Goal: Information Seeking & Learning: Learn about a topic

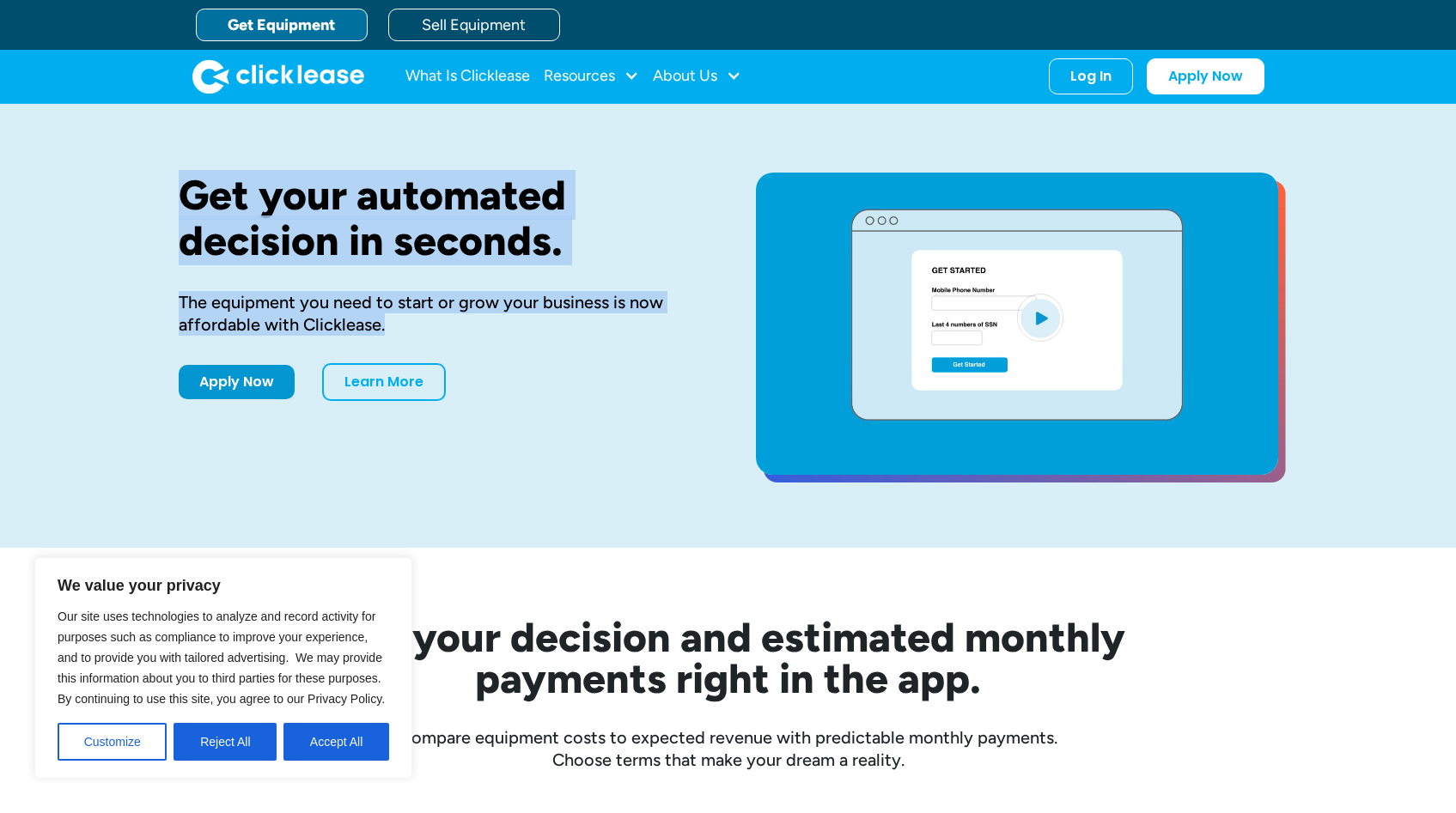
drag, startPoint x: 181, startPoint y: 186, endPoint x: 581, endPoint y: 320, distance: 421.8
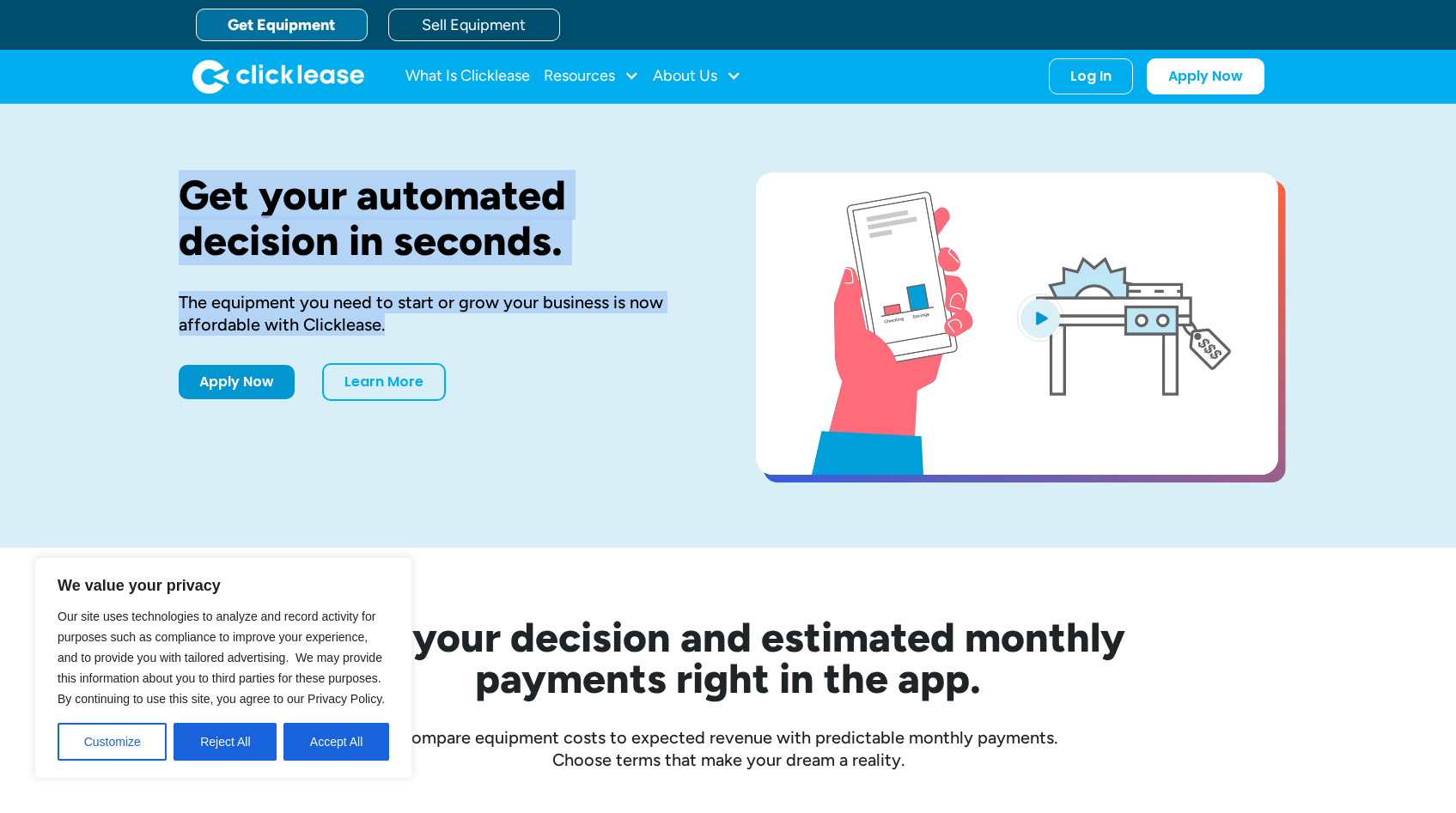
click at [581, 320] on div "Get your automated decision in seconds. The equipment you need to start or grow…" at bounding box center [439, 325] width 523 height 306
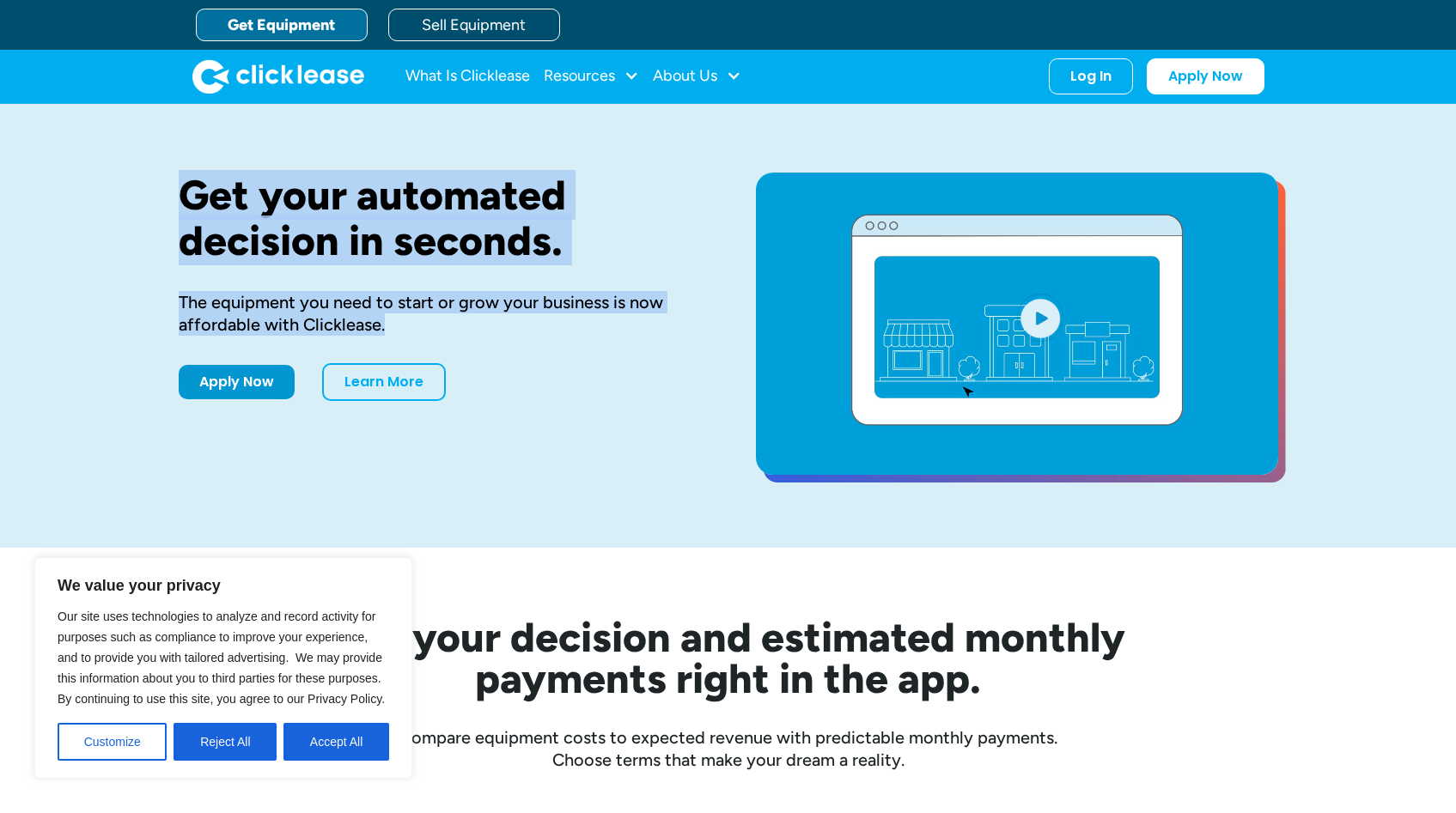
click at [581, 320] on div "The equipment you need to start or grow your business is now affordable with Cl…" at bounding box center [439, 313] width 523 height 45
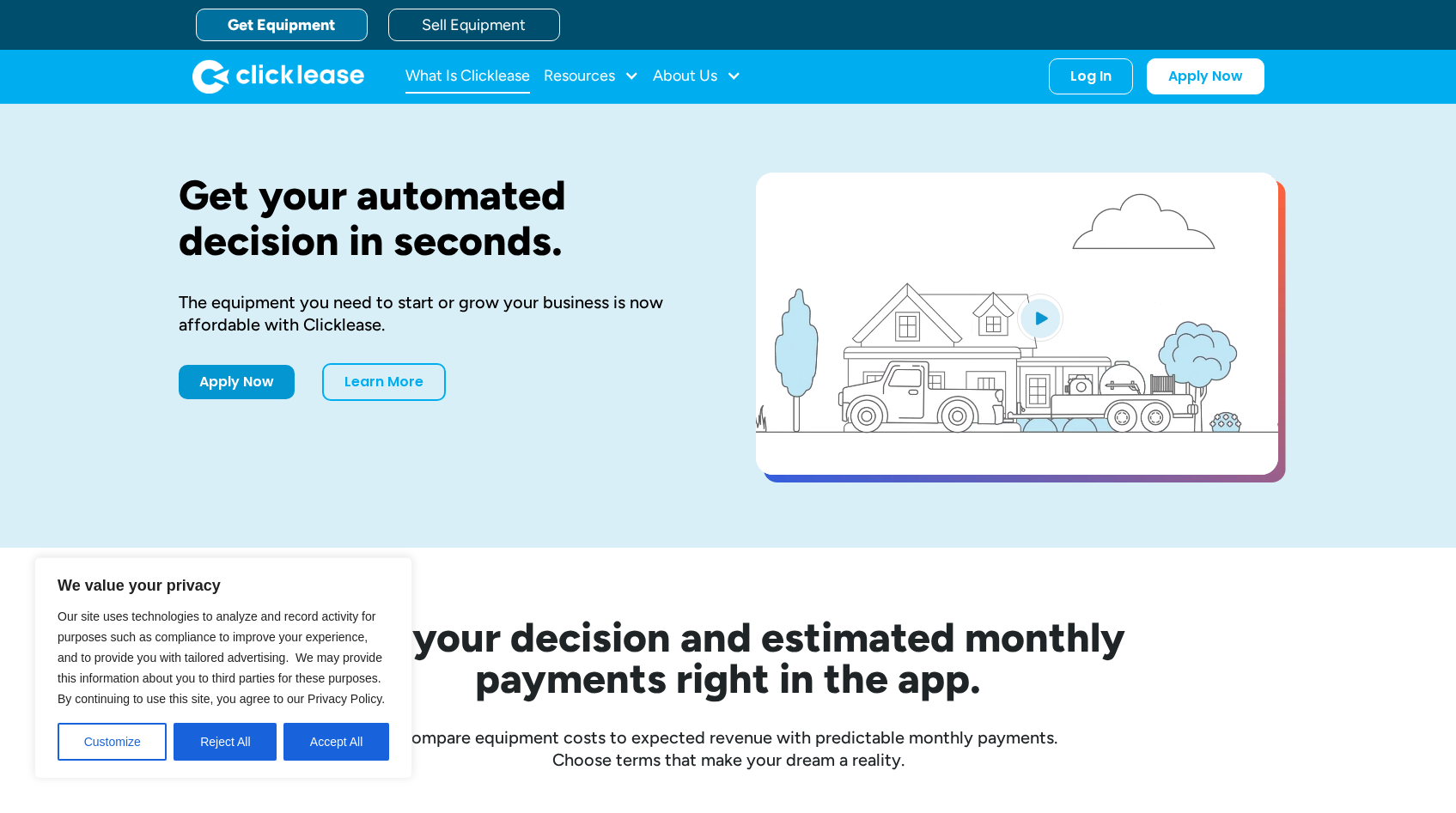
click at [442, 72] on link "What Is Clicklease" at bounding box center [468, 76] width 125 height 35
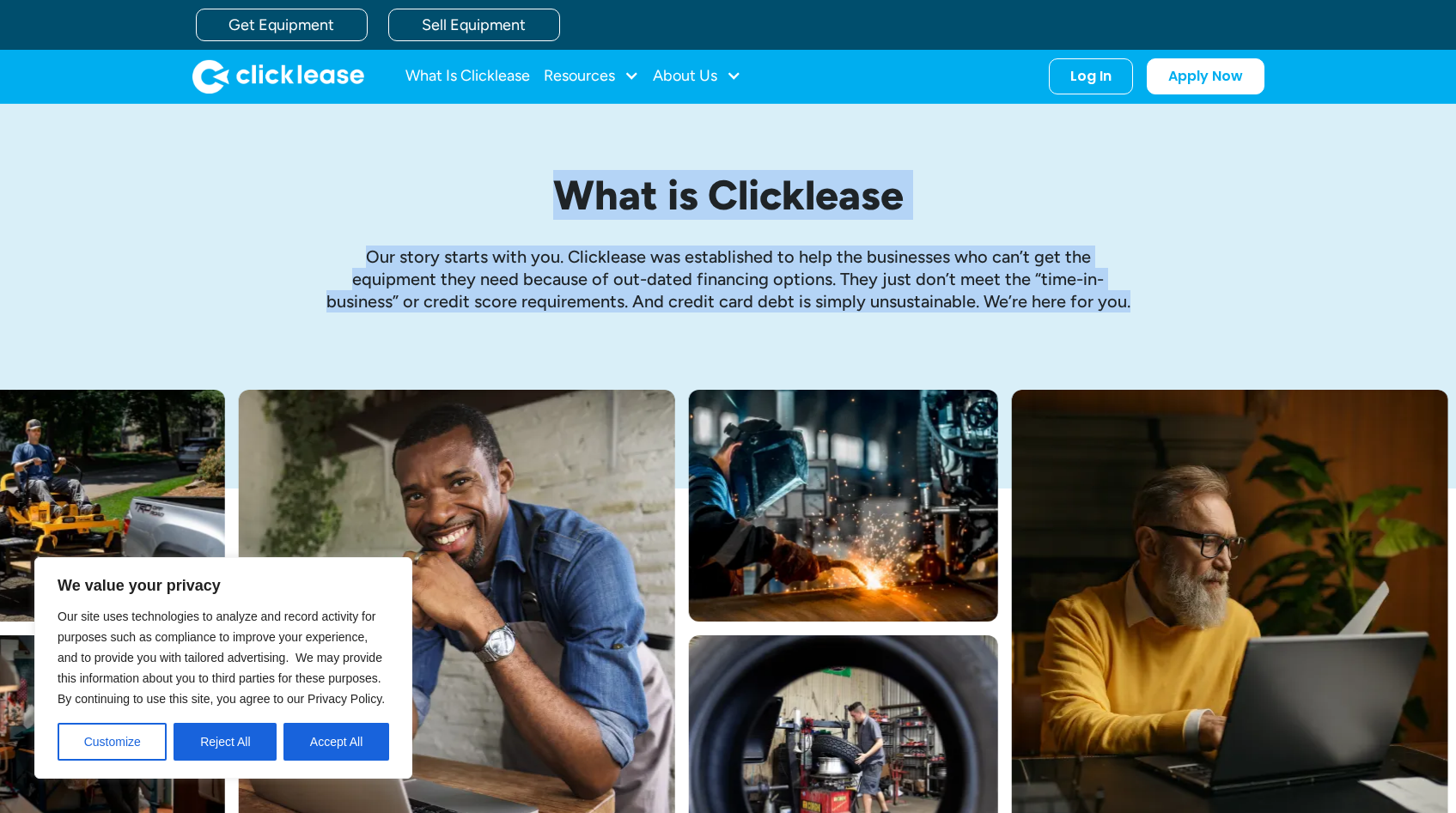
drag, startPoint x: 654, startPoint y: 202, endPoint x: 1468, endPoint y: 330, distance: 824.0
click at [1455, 330] on html "We value your privacy Our site uses technologies to analyze and record activity…" at bounding box center [728, 406] width 1456 height 813
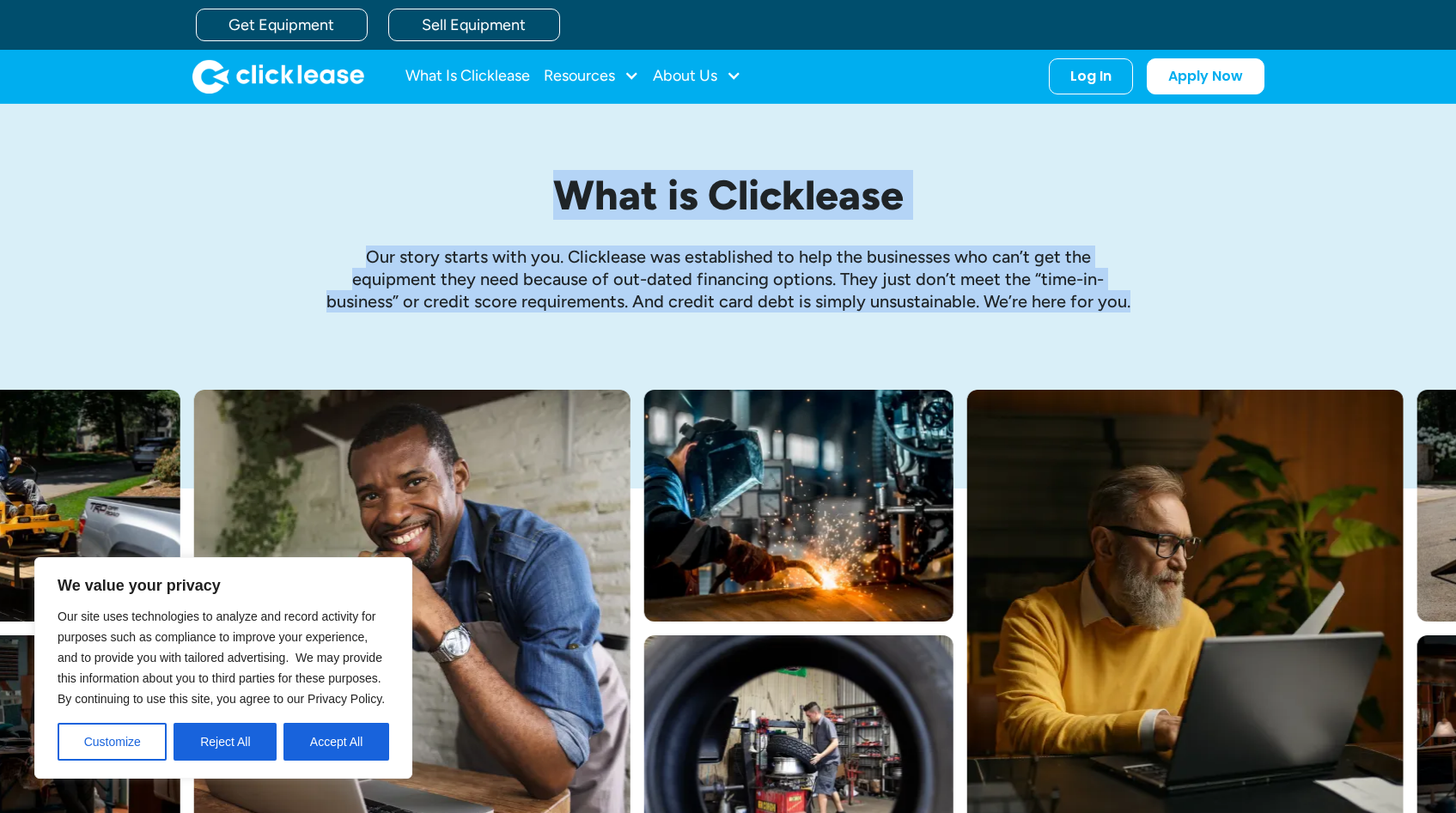
click at [1351, 333] on div "What is Clicklease Our story starts with you. Clicklease was established to hel…" at bounding box center [728, 247] width 1456 height 286
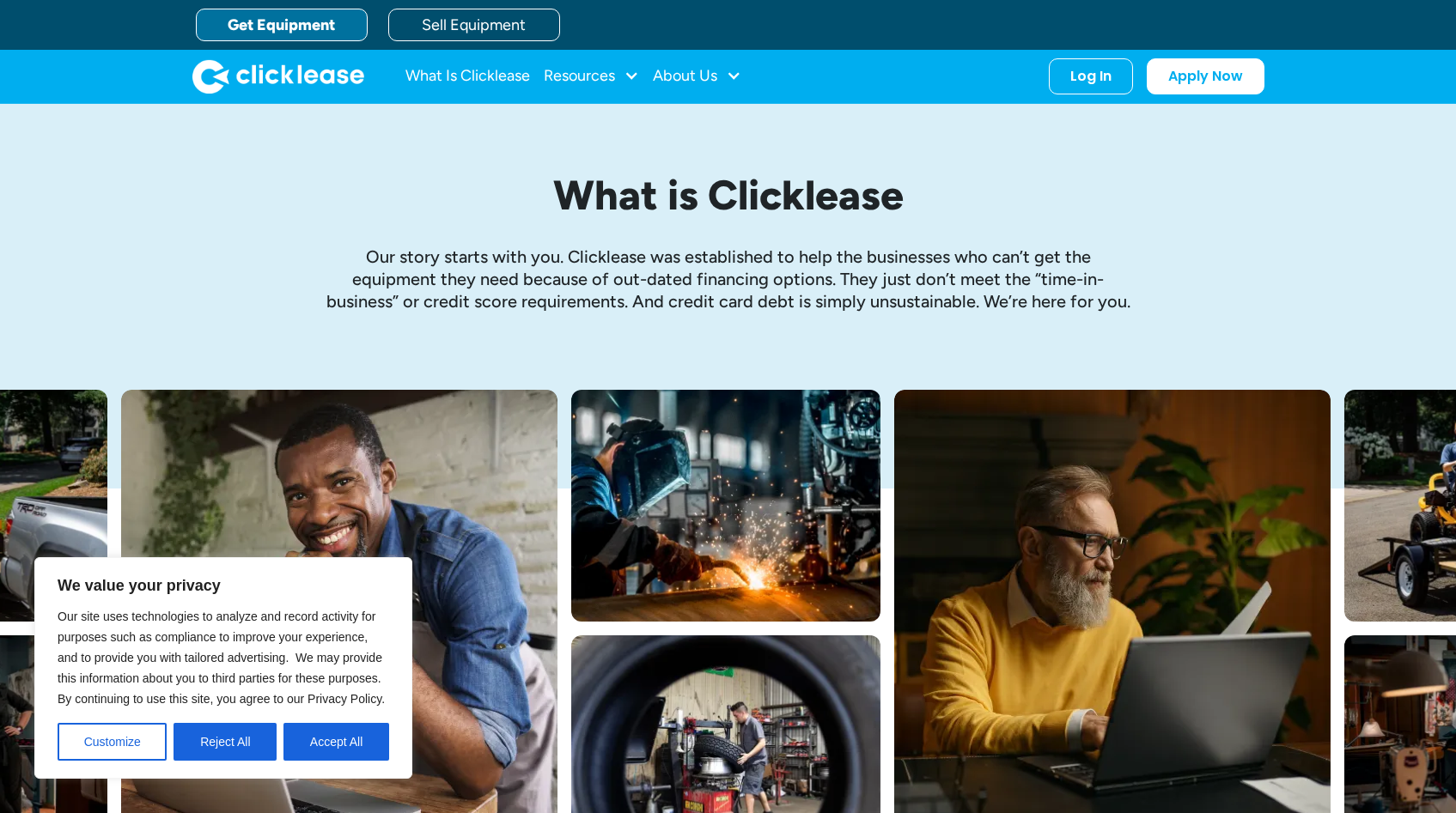
click at [310, 35] on link "Get Equipment" at bounding box center [281, 25] width 172 height 33
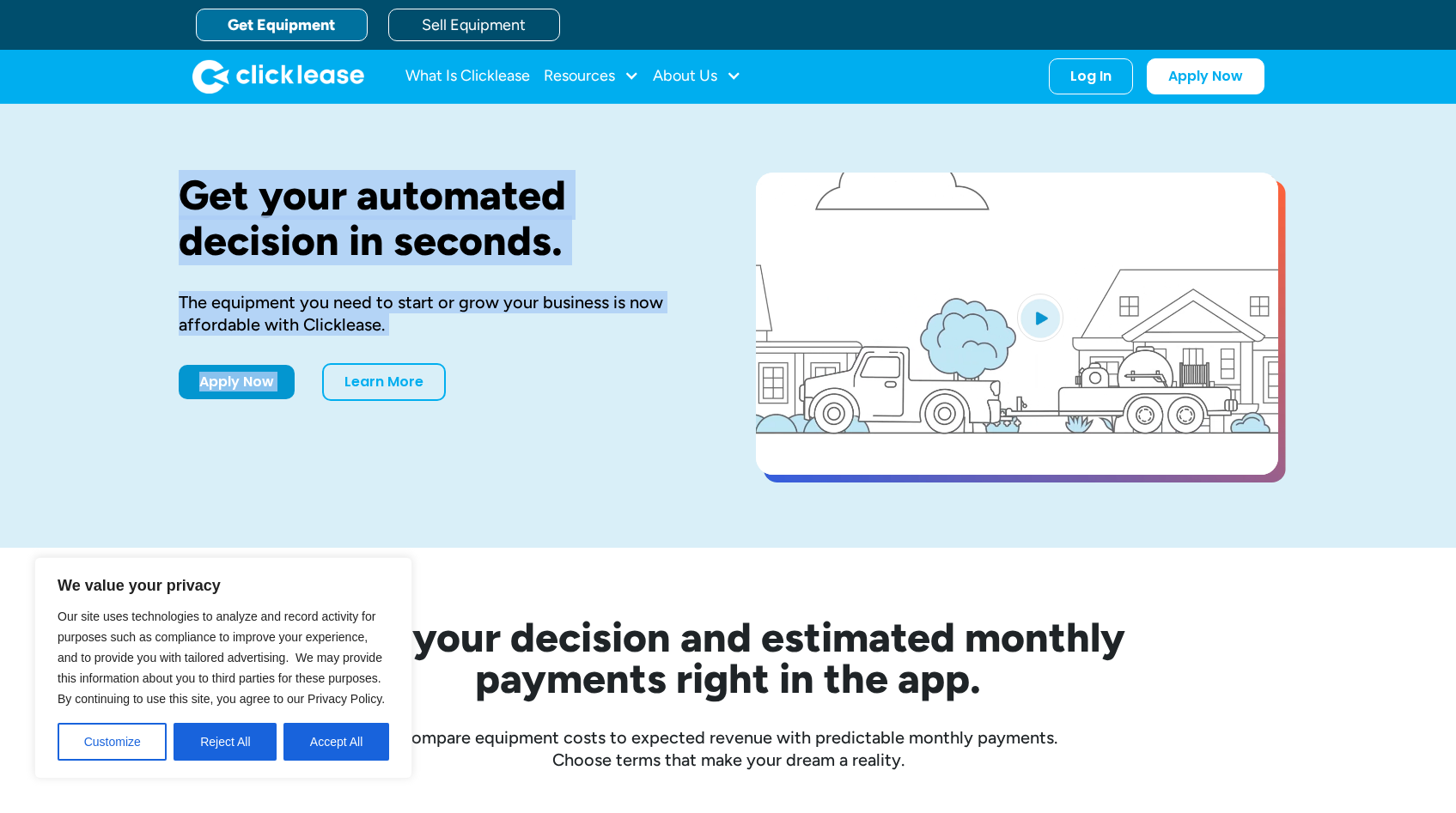
drag, startPoint x: 150, startPoint y: 188, endPoint x: 561, endPoint y: 346, distance: 440.3
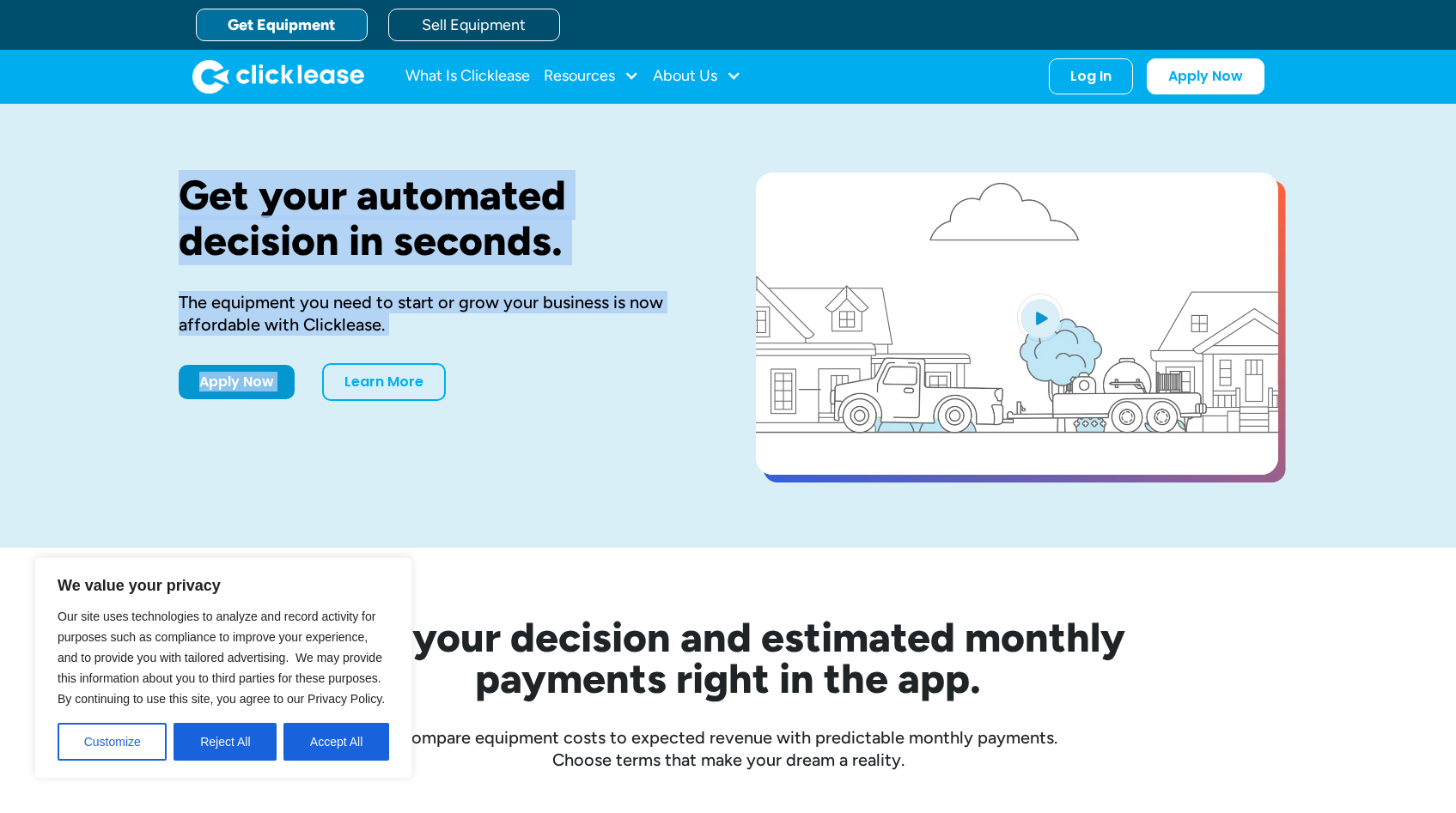
click at [561, 346] on div "Get your automated decision in seconds. The equipment you need to start or grow…" at bounding box center [728, 326] width 1456 height 444
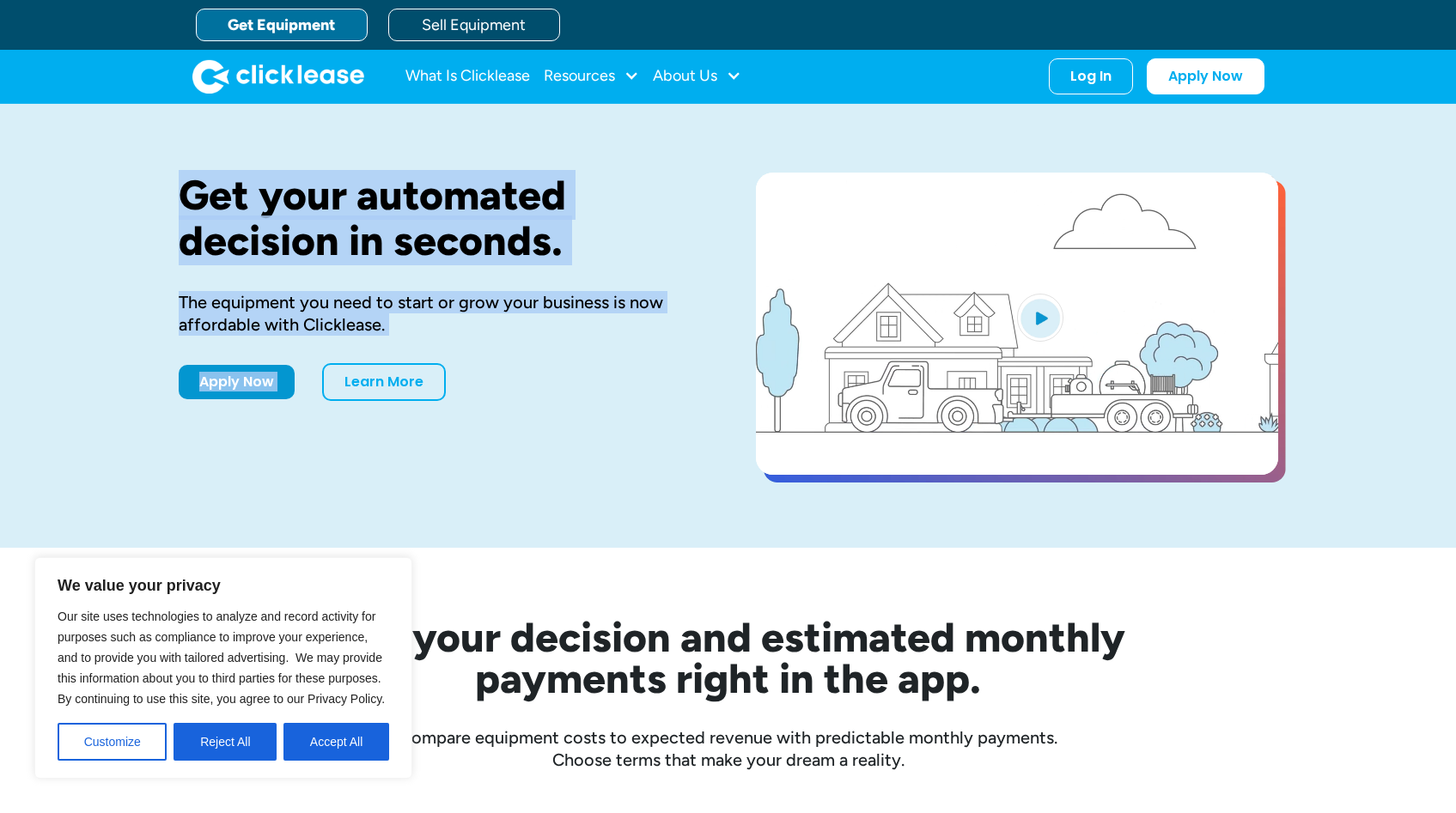
click at [561, 346] on div "Get your automated decision in seconds. The equipment you need to start or grow…" at bounding box center [439, 325] width 523 height 306
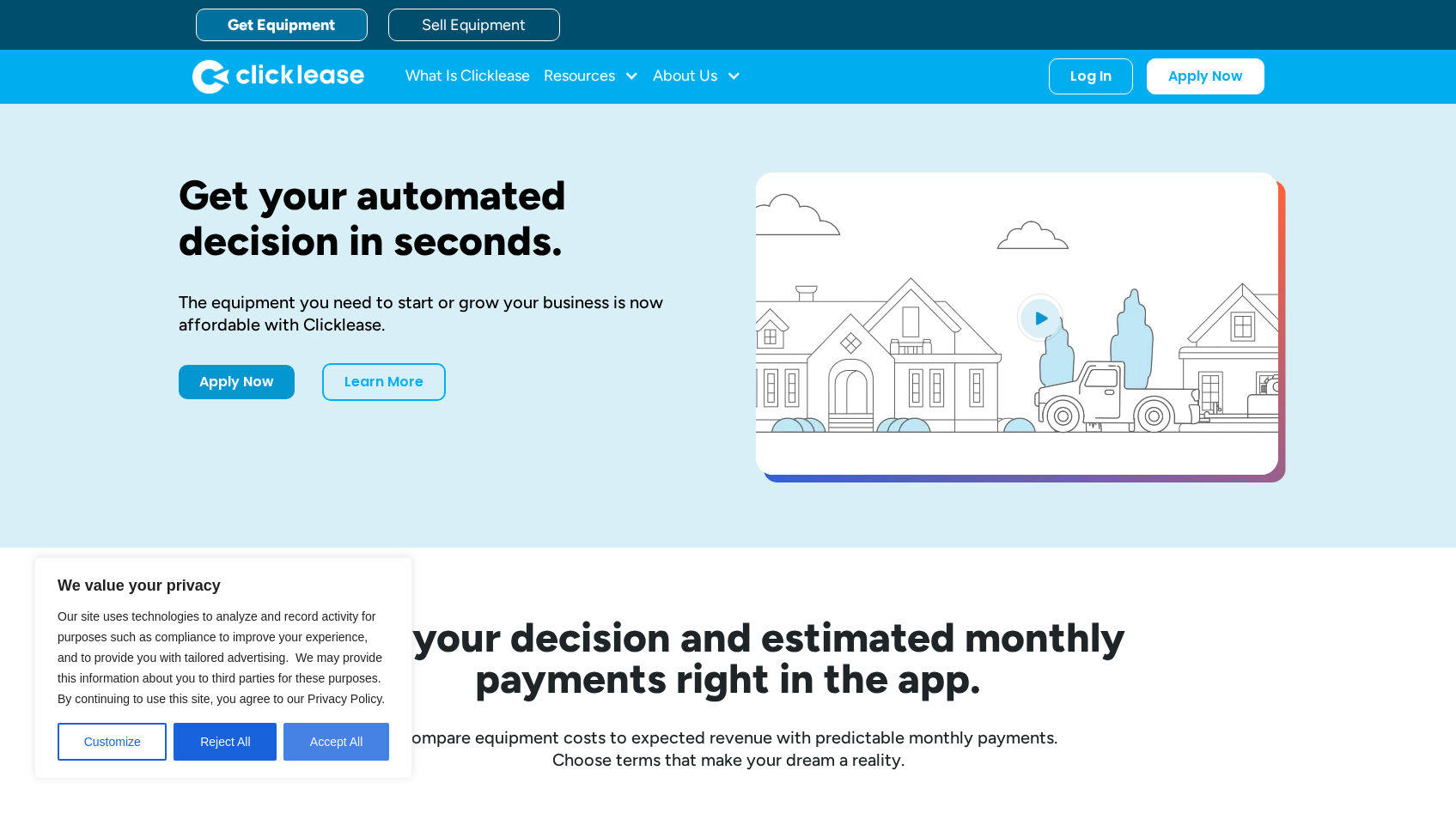
click at [349, 759] on button "Accept All" at bounding box center [336, 742] width 106 height 38
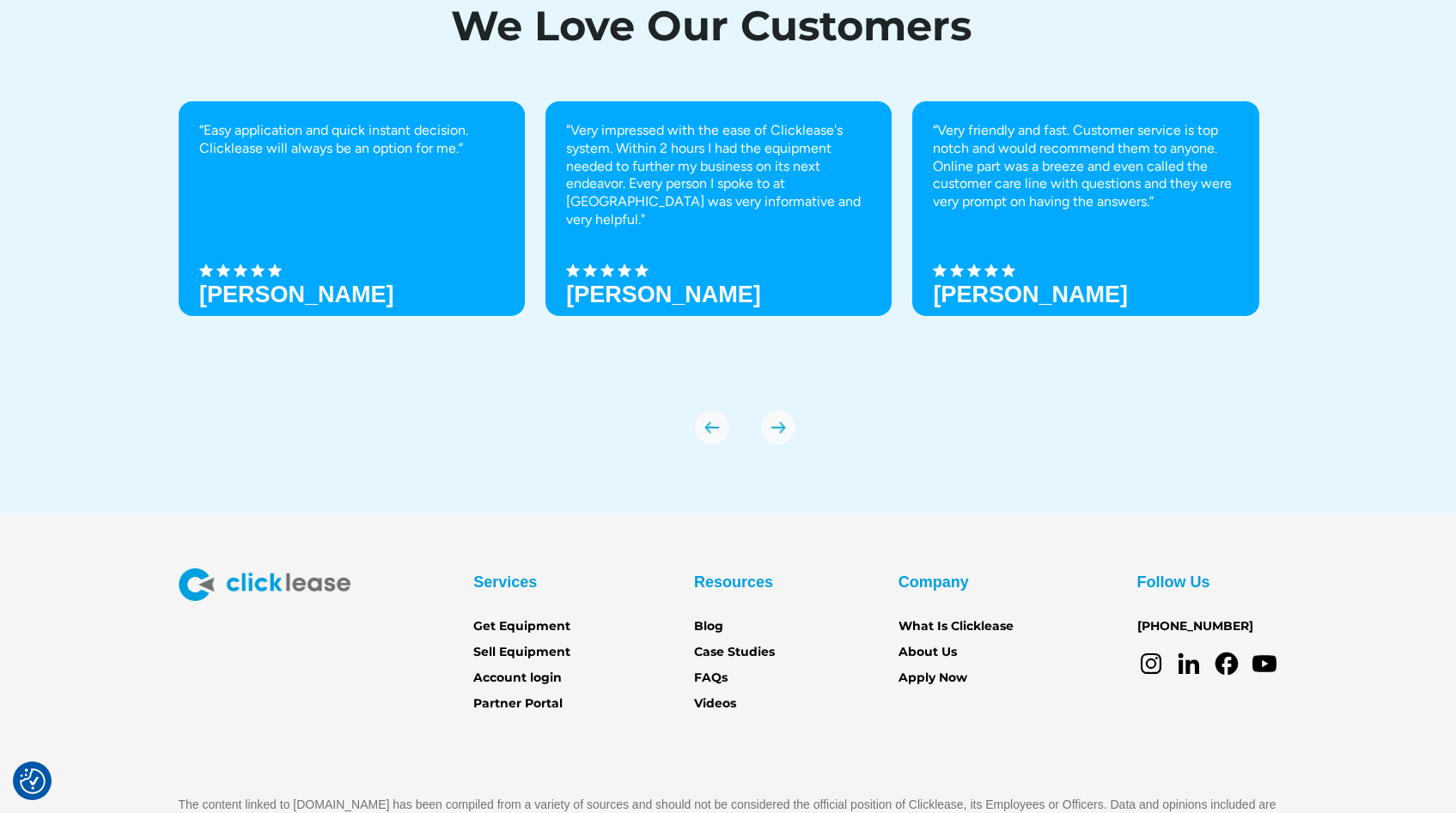
scroll to position [5969, 0]
